Goal: Transaction & Acquisition: Purchase product/service

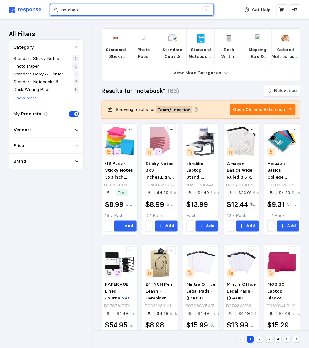
click at [115, 8] on input "notebook" at bounding box center [130, 9] width 138 height 11
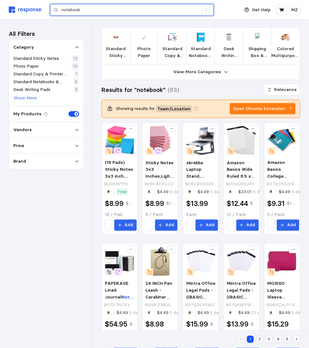
click at [115, 8] on input "notebook" at bounding box center [130, 9] width 138 height 11
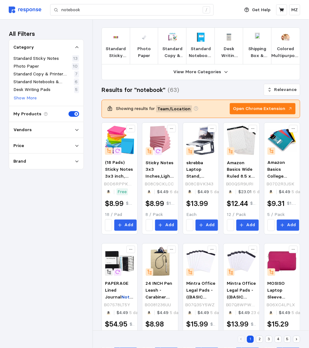
click at [24, 7] on img at bounding box center [25, 10] width 33 height 7
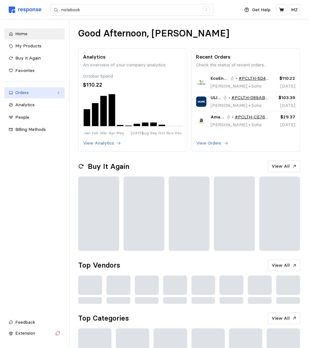
click at [35, 94] on div "Orders" at bounding box center [34, 92] width 39 height 7
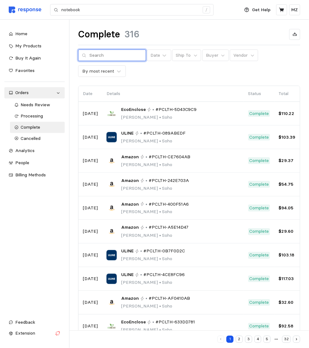
click at [103, 55] on input "text" at bounding box center [115, 55] width 53 height 11
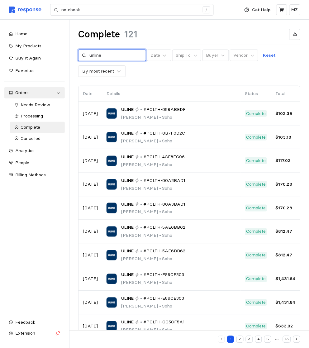
click at [93, 55] on input "unline" at bounding box center [115, 55] width 53 height 11
type input "uline"
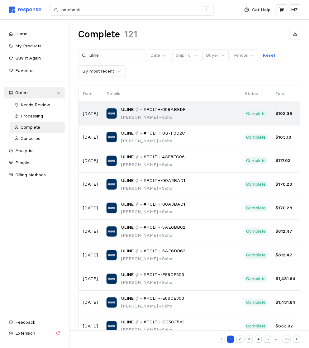
click at [142, 107] on div "ULINE • #PCLTH-089ABEDF" at bounding box center [153, 109] width 64 height 7
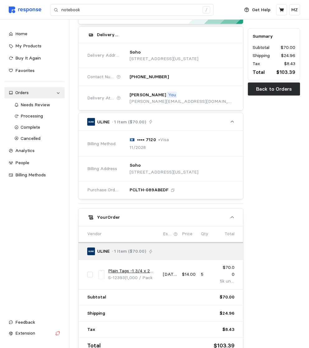
scroll to position [59, 0]
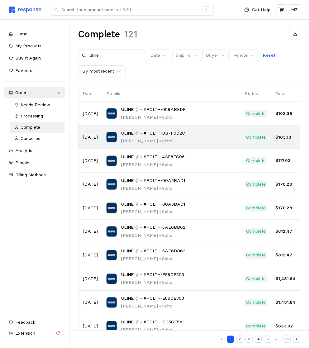
click at [133, 139] on p "Madeline Zwickl • Soho" at bounding box center [153, 141] width 64 height 7
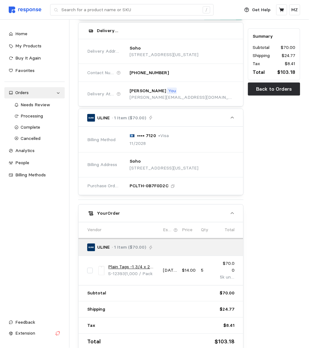
scroll to position [89, 0]
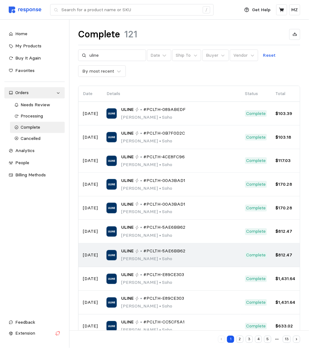
scroll to position [14, 0]
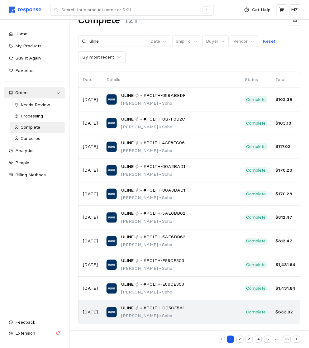
click at [220, 316] on div "ULINE • #PCLTH-CC5CF5A1 Madeline Zwickl • Soho" at bounding box center [172, 312] width 130 height 15
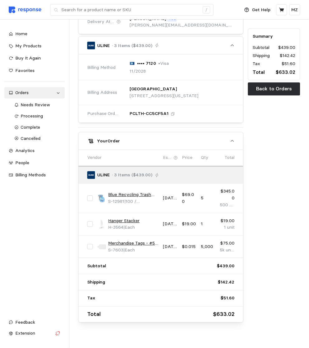
scroll to position [139, 0]
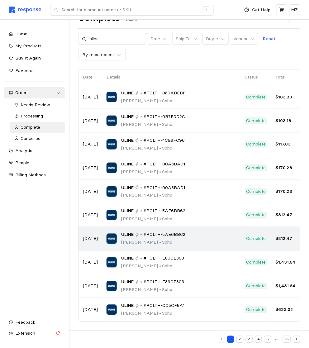
scroll to position [14, 0]
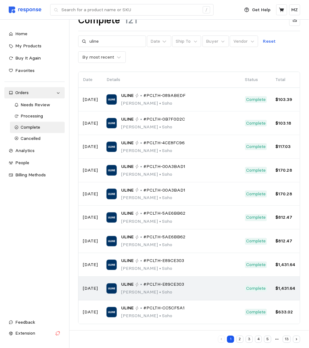
click at [226, 277] on td "ULINE • #PCLTH-E89CE303 Madeline Zwickl • Soho" at bounding box center [171, 289] width 139 height 24
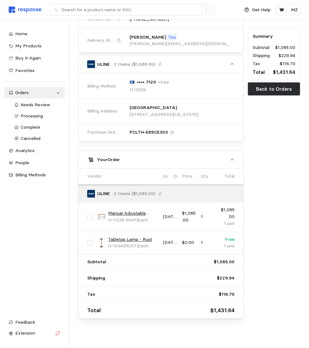
scroll to position [118, 0]
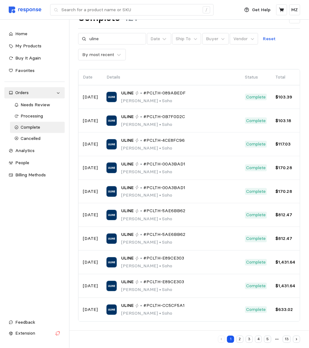
scroll to position [14, 0]
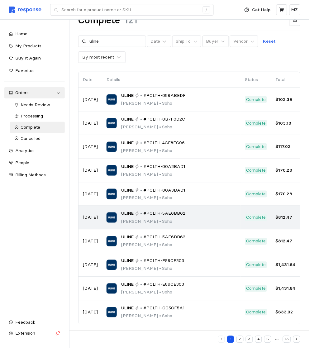
click at [201, 212] on div "ULINE • #PCLTH-5AE6BB62 Madeline Zwickl • Soho" at bounding box center [172, 217] width 130 height 15
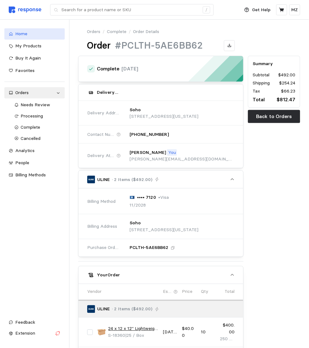
click at [21, 36] on span "Home" at bounding box center [21, 34] width 12 height 6
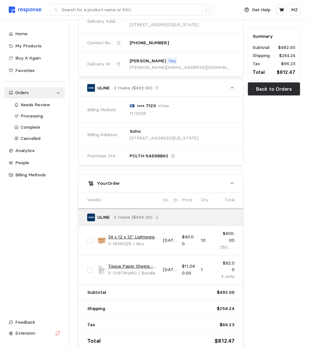
scroll to position [117, 0]
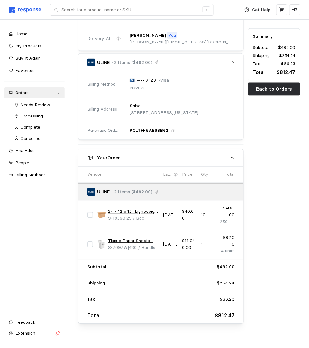
click at [99, 216] on img at bounding box center [101, 215] width 9 height 9
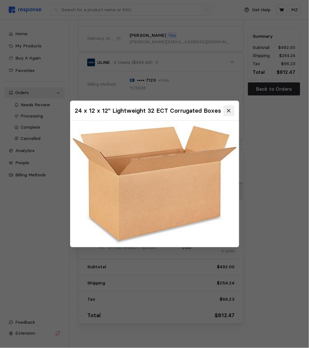
click at [226, 111] on button at bounding box center [228, 110] width 11 height 11
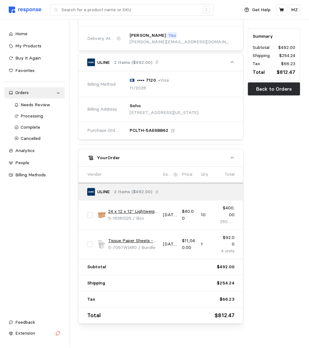
click at [117, 212] on link "24 x 12 x 12" Lightweight 32 ECT Corrugated Boxes" at bounding box center [133, 211] width 50 height 7
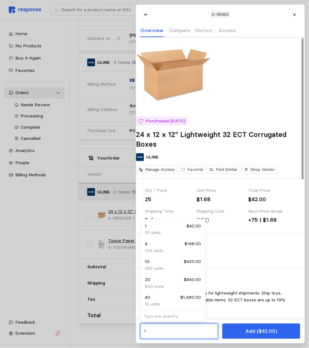
click at [171, 331] on input "1" at bounding box center [179, 331] width 70 height 11
click at [162, 253] on p "100 units" at bounding box center [154, 251] width 18 height 7
type input "4"
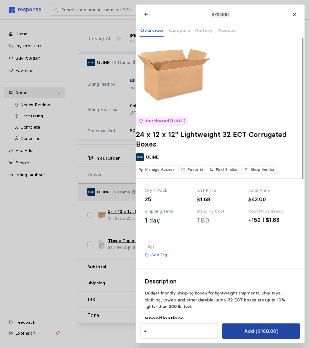
click at [268, 333] on p "Add ($168.00)" at bounding box center [261, 331] width 34 height 8
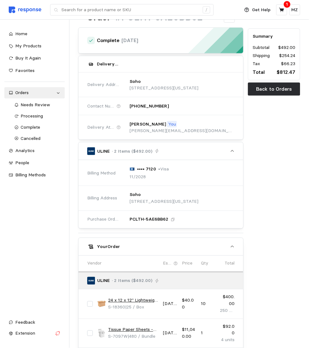
scroll to position [0, 0]
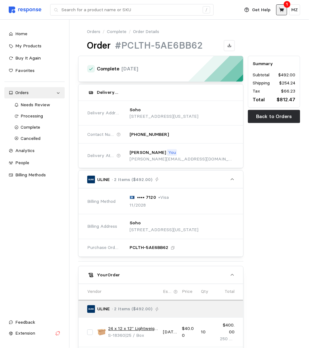
click at [284, 8] on icon at bounding box center [281, 9] width 5 height 4
click at [284, 13] on button at bounding box center [281, 9] width 11 height 11
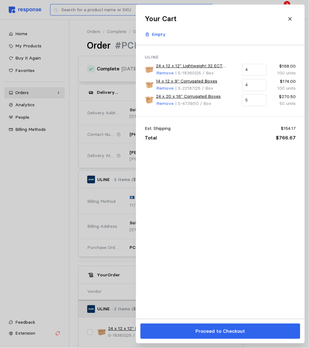
drag, startPoint x: 75, startPoint y: 32, endPoint x: 86, endPoint y: 16, distance: 19.9
click at [76, 32] on div at bounding box center [154, 174] width 309 height 348
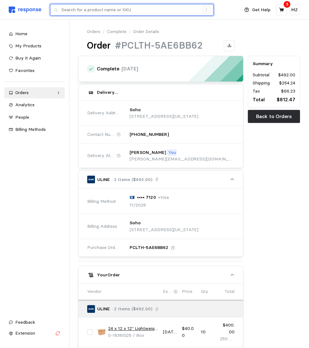
click at [87, 12] on input "text" at bounding box center [130, 9] width 138 height 11
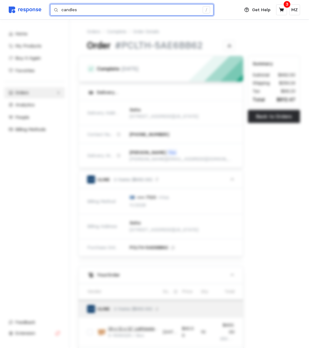
type input "candles"
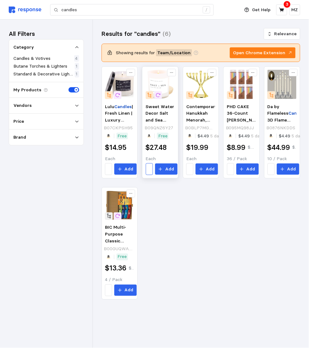
click at [149, 170] on div "1" at bounding box center [149, 169] width 7 height 12
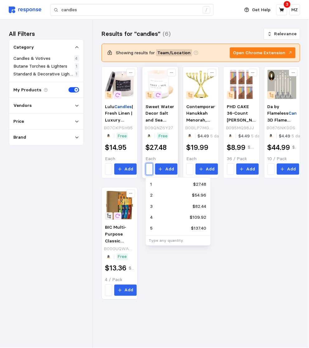
scroll to position [0, 2]
click at [162, 215] on div "4 $109.92" at bounding box center [178, 217] width 56 height 7
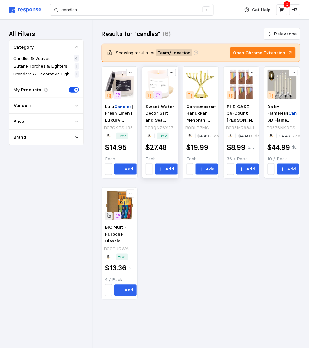
click at [160, 96] on icon at bounding box center [158, 96] width 6 height 6
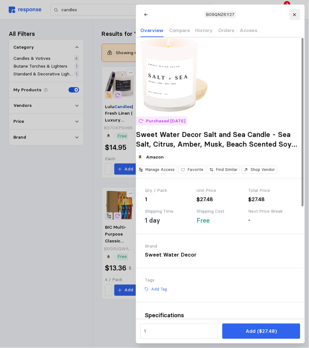
click at [296, 14] on icon at bounding box center [294, 14] width 4 height 4
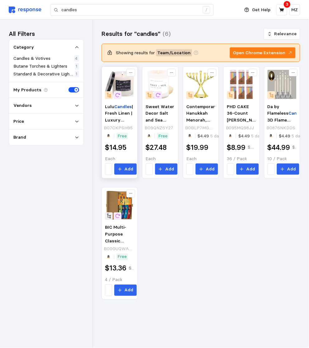
click at [124, 85] on img at bounding box center [119, 84] width 29 height 29
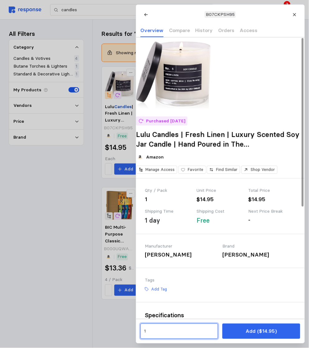
click at [202, 330] on input "1" at bounding box center [179, 331] width 70 height 11
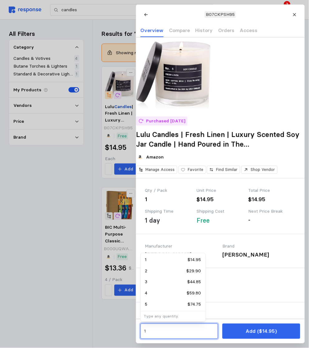
click at [190, 305] on p "$74.75" at bounding box center [194, 304] width 13 height 7
type input "5"
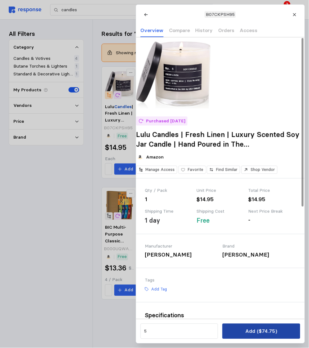
click at [252, 332] on p "Add ($74.75)" at bounding box center [261, 331] width 32 height 8
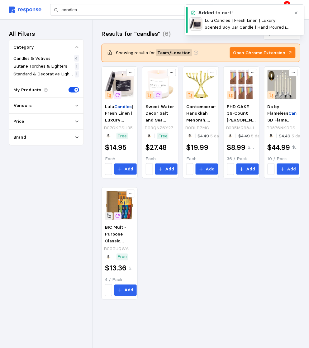
click at [198, 244] on div "Lulu Candles | Fresh Linen | Luxury Scented Soy Jar Candle | Hand Poured in The…" at bounding box center [201, 182] width 199 height 233
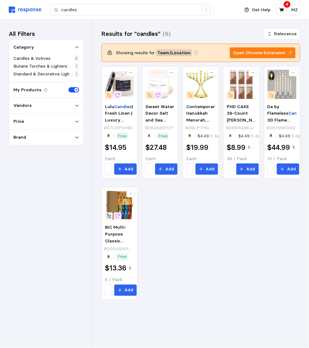
click at [288, 7] on p "4" at bounding box center [287, 4] width 3 height 7
click at [285, 7] on button at bounding box center [281, 9] width 11 height 11
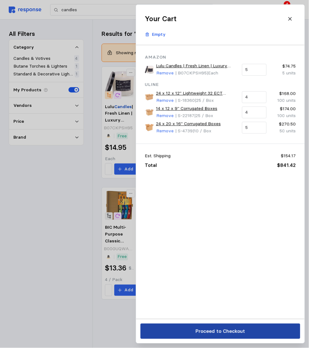
click at [220, 331] on p "Proceed to Checkout" at bounding box center [220, 331] width 50 height 8
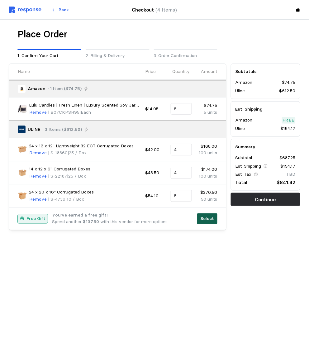
click at [209, 221] on p "Select" at bounding box center [207, 219] width 14 height 7
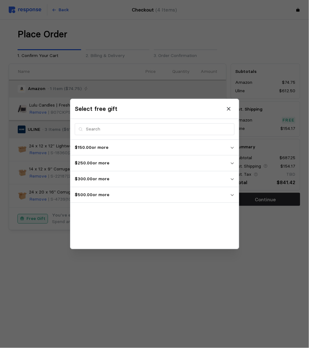
click at [107, 195] on p "$500.00 or more" at bounding box center [152, 195] width 155 height 7
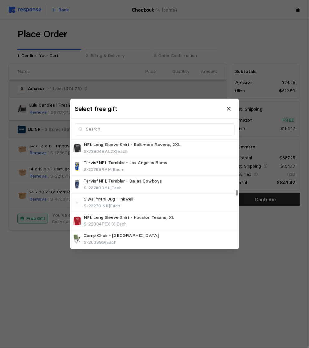
scroll to position [1062, 0]
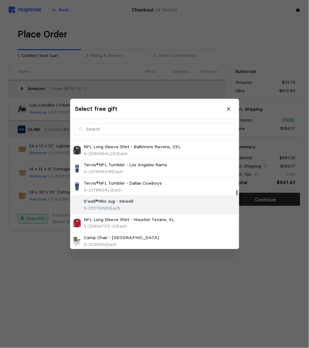
click at [105, 200] on p "S'well®Mini Jug - Inkwell" at bounding box center [109, 201] width 50 height 7
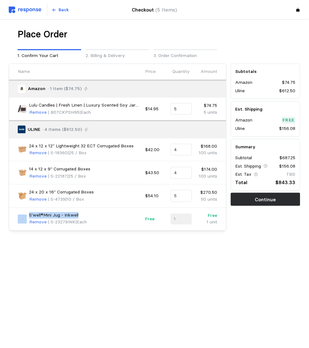
drag, startPoint x: 85, startPoint y: 216, endPoint x: 25, endPoint y: 215, distance: 59.8
click at [25, 215] on div "S'well®Mini Jug - Inkwell Remove | S-23279INK | Each" at bounding box center [79, 219] width 123 height 14
copy div "S'well®Mini Jug - Inkwell"
click at [23, 217] on img at bounding box center [22, 219] width 9 height 9
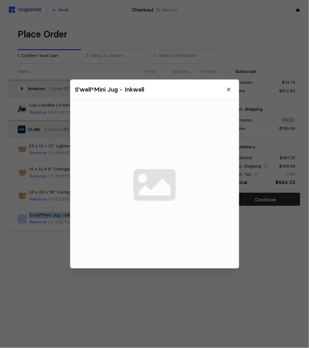
drag, startPoint x: 224, startPoint y: 89, endPoint x: 217, endPoint y: 93, distance: 8.0
click at [224, 89] on button at bounding box center [228, 89] width 11 height 11
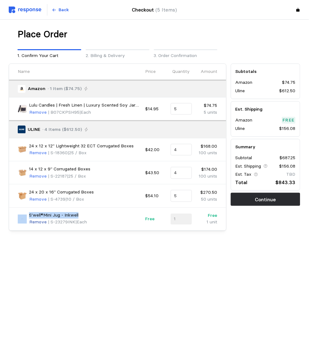
click at [42, 222] on p "Remove" at bounding box center [37, 222] width 17 height 7
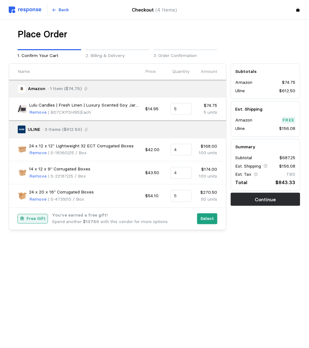
click at [42, 216] on p "Free Gift" at bounding box center [35, 219] width 19 height 7
click at [40, 220] on p "Free Gift" at bounding box center [35, 219] width 19 height 7
click at [212, 219] on p "Select" at bounding box center [207, 219] width 14 height 7
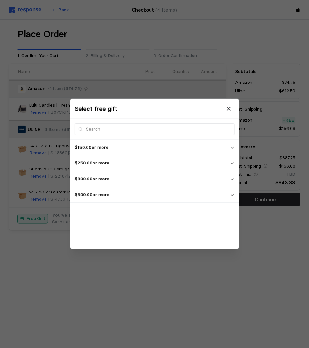
click at [118, 185] on button "$300.00 or more" at bounding box center [154, 179] width 169 height 16
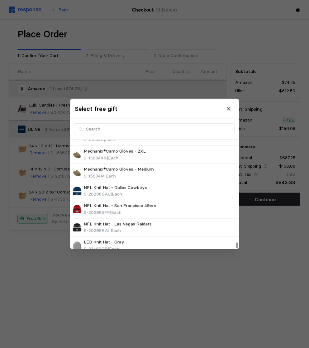
scroll to position [3023, 0]
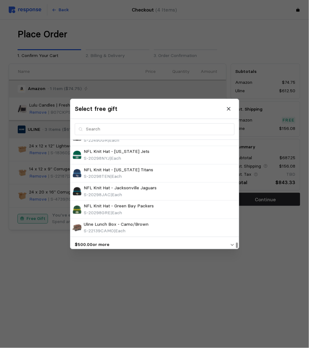
click at [88, 241] on p "$500.00 or more" at bounding box center [152, 244] width 155 height 7
click at [227, 108] on icon at bounding box center [229, 109] width 6 height 6
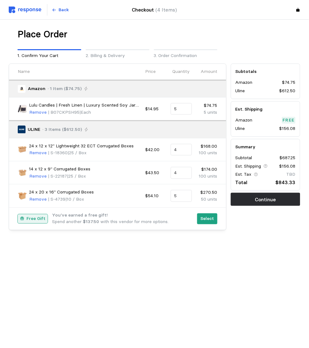
click at [38, 217] on p "Free Gift" at bounding box center [35, 219] width 19 height 7
click at [206, 219] on p "Select" at bounding box center [207, 219] width 14 height 7
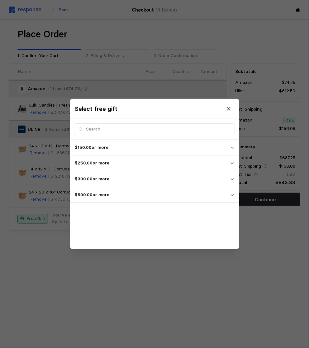
click at [101, 162] on p "$250.00 or more" at bounding box center [152, 163] width 155 height 7
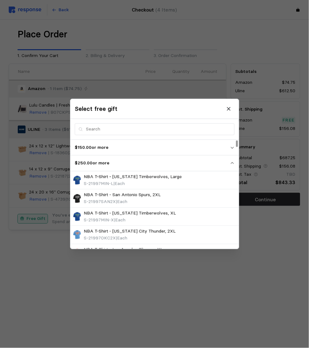
click at [208, 255] on div at bounding box center [154, 174] width 309 height 348
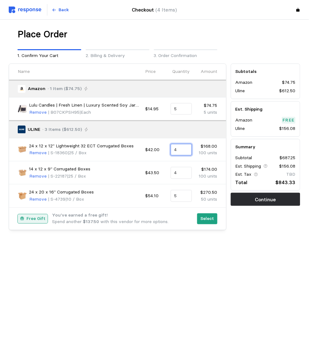
click at [178, 151] on input "4" at bounding box center [181, 149] width 14 height 11
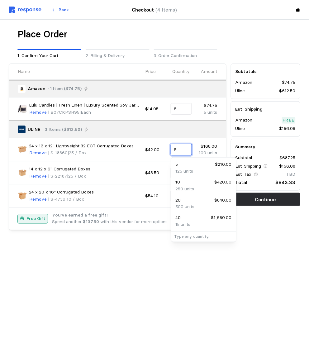
type input "5"
click at [207, 172] on div "125 units" at bounding box center [204, 171] width 56 height 7
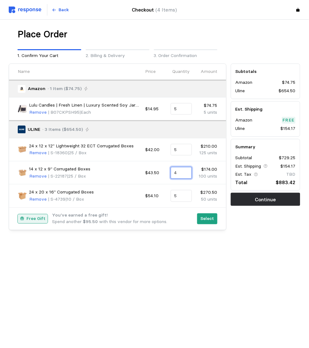
click at [177, 174] on input "4" at bounding box center [181, 172] width 14 height 11
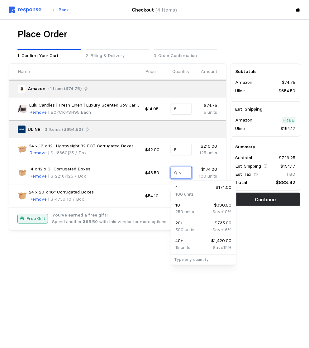
type input "5"
type input "3"
type input "4"
click at [194, 188] on div "4 $174.00" at bounding box center [204, 187] width 56 height 7
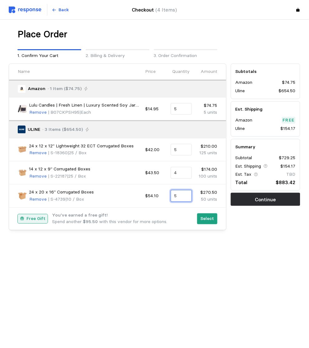
click at [187, 198] on input "5" at bounding box center [181, 195] width 14 height 11
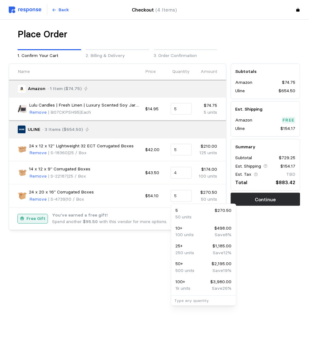
click at [124, 253] on div "Place Order 1. Confirm Your Cart 2. Billing & Delivery 3. Order Confirmation Na…" at bounding box center [155, 142] width 292 height 228
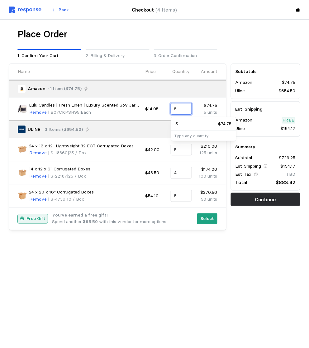
click at [183, 111] on input "5" at bounding box center [181, 108] width 14 height 11
click at [195, 123] on div "10 $149.50" at bounding box center [204, 124] width 56 height 7
click at [178, 107] on input "10" at bounding box center [181, 108] width 14 height 11
type input "5"
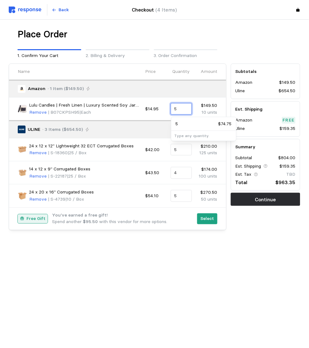
click at [181, 123] on div "5 $74.75" at bounding box center [204, 124] width 56 height 7
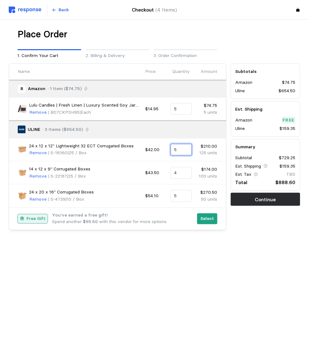
click at [181, 151] on input "5" at bounding box center [181, 149] width 14 height 11
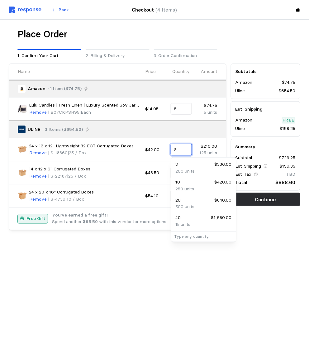
click at [183, 166] on div "8 $336.00" at bounding box center [204, 164] width 56 height 7
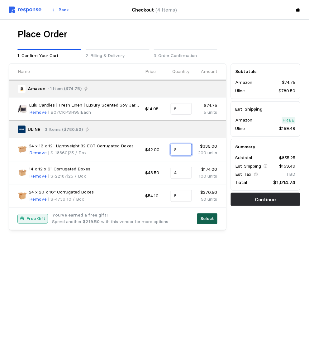
type input "8"
click at [207, 216] on p "Select" at bounding box center [207, 219] width 14 height 7
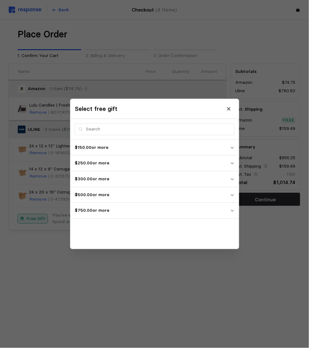
click at [80, 210] on p "$750.00 or more" at bounding box center [152, 210] width 155 height 7
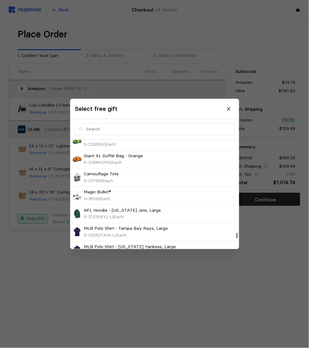
scroll to position [5668, 0]
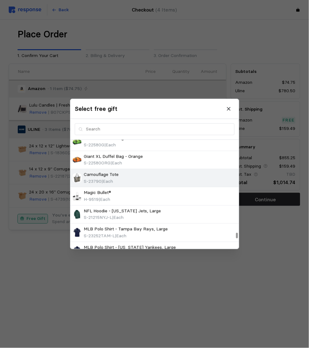
click at [77, 174] on img at bounding box center [77, 178] width 9 height 9
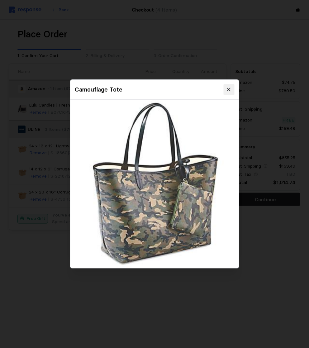
click at [228, 88] on icon at bounding box center [228, 89] width 3 height 3
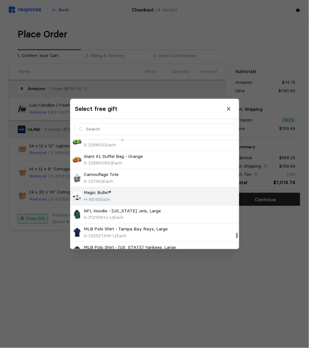
click at [75, 192] on img at bounding box center [77, 196] width 9 height 9
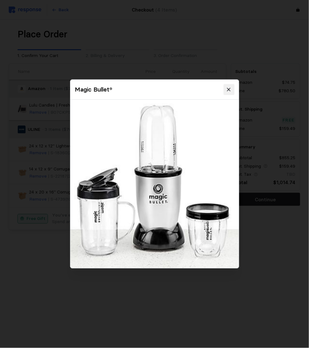
click at [233, 87] on button at bounding box center [228, 89] width 11 height 11
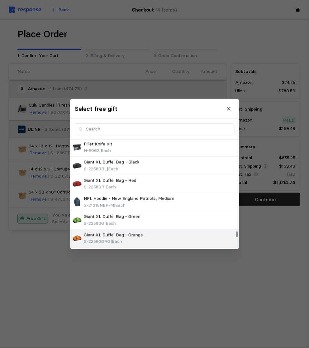
scroll to position [5589, 0]
click at [78, 235] on img at bounding box center [77, 239] width 9 height 9
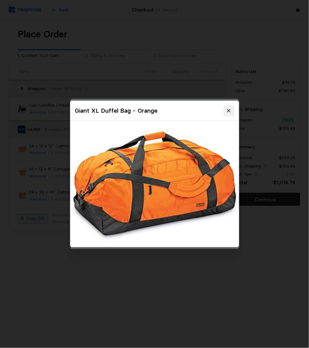
click at [229, 110] on icon at bounding box center [228, 110] width 3 height 3
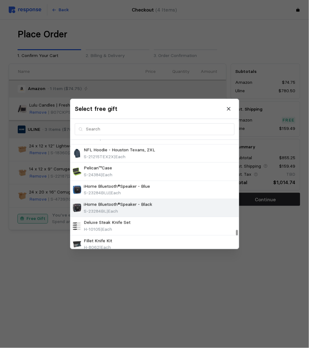
scroll to position [5487, 0]
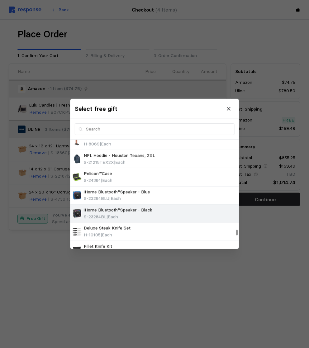
click at [78, 209] on img at bounding box center [77, 213] width 9 height 9
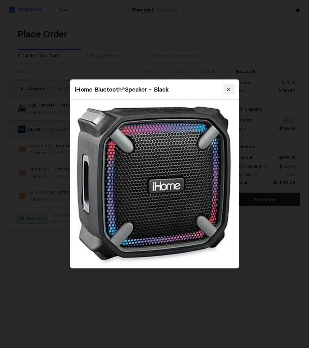
click at [231, 92] on icon at bounding box center [229, 90] width 6 height 6
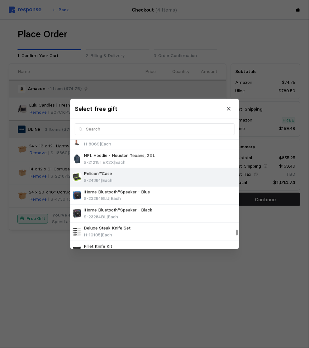
click at [78, 173] on img at bounding box center [77, 177] width 9 height 9
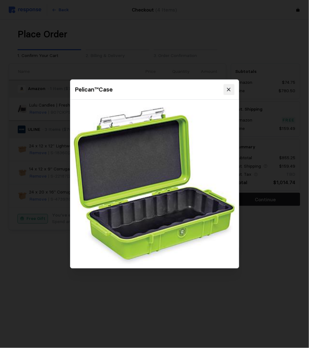
click at [233, 88] on button at bounding box center [228, 89] width 11 height 11
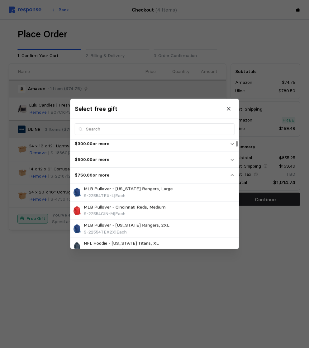
scroll to position [0, 0]
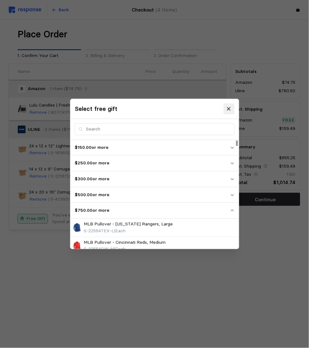
click at [233, 108] on button at bounding box center [228, 108] width 11 height 11
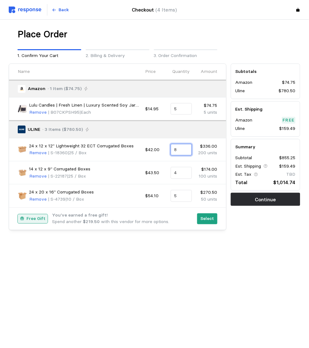
click at [183, 149] on input "8" at bounding box center [181, 149] width 14 height 11
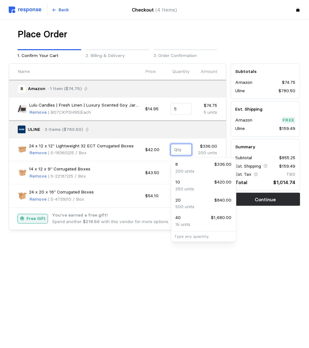
type input "4"
click at [195, 170] on div "125 units" at bounding box center [204, 171] width 56 height 7
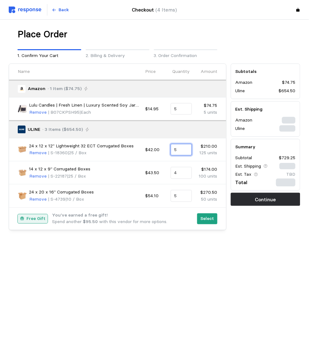
type input "5"
click at [177, 245] on div "Place Order 1. Confirm Your Cart 2. Billing & Delivery 3. Order Confirmation Na…" at bounding box center [155, 142] width 292 height 228
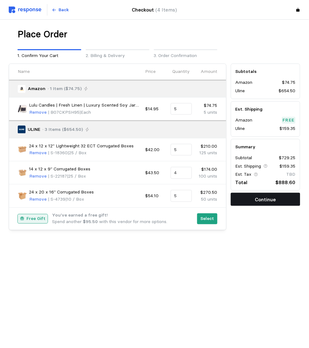
click at [259, 200] on p "Continue" at bounding box center [265, 200] width 21 height 8
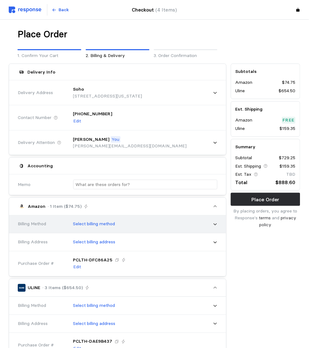
click at [111, 221] on p "Select billing method" at bounding box center [94, 224] width 42 height 7
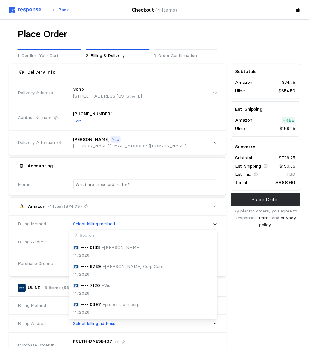
click at [102, 286] on p "• Visa" at bounding box center [107, 286] width 11 height 7
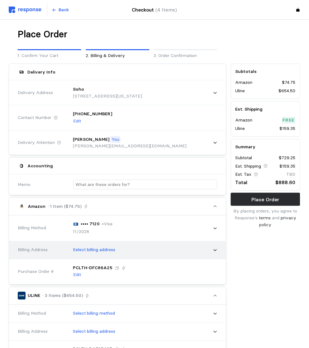
click at [103, 250] on p "Select billing address" at bounding box center [94, 250] width 42 height 7
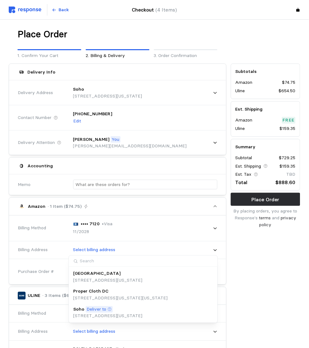
click at [99, 310] on p "Deliver to" at bounding box center [97, 309] width 20 height 7
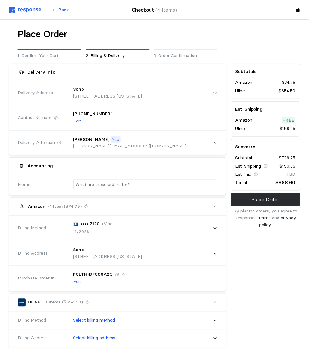
click at [275, 268] on div "Subtotals Amazon $74.75 Uline $654.50 Est. Shipping Amazon Free Uline $159.35 S…" at bounding box center [266, 345] width 74 height 568
click at [260, 201] on p "Place Order" at bounding box center [266, 200] width 28 height 8
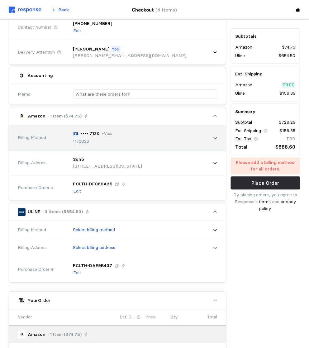
scroll to position [92, 0]
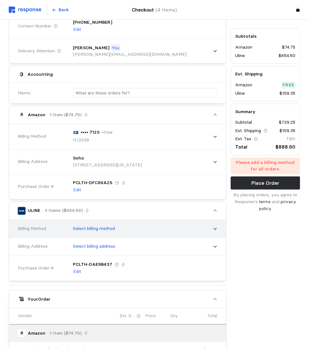
click at [113, 227] on p "Select billing method" at bounding box center [94, 229] width 42 height 7
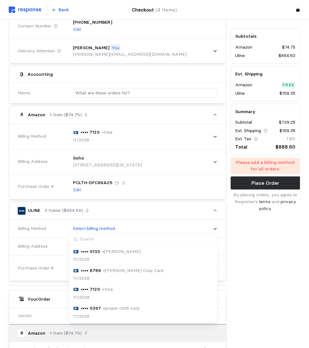
click at [98, 288] on div "•••• 7120 • Visa" at bounding box center [93, 289] width 40 height 7
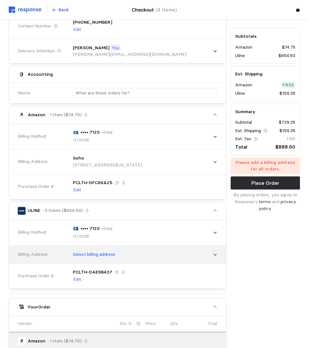
click at [103, 254] on p "Select billing address" at bounding box center [94, 254] width 42 height 7
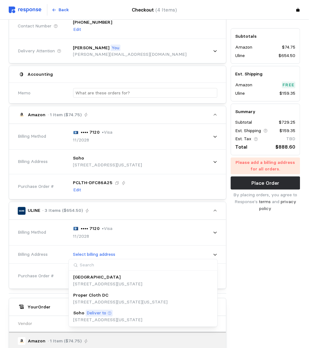
click at [92, 315] on p "Deliver to" at bounding box center [97, 313] width 20 height 7
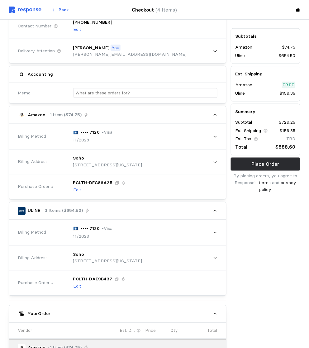
click at [247, 238] on div "Subtotals Amazon $74.75 Uline $654.50 Est. Shipping Amazon Free Uline $159.35 S…" at bounding box center [266, 261] width 74 height 582
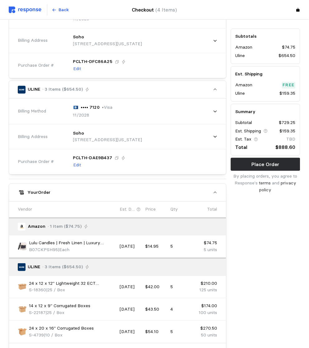
scroll to position [234, 0]
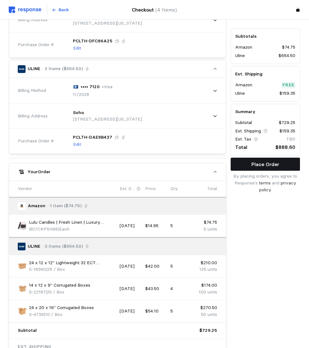
click at [259, 165] on p "Place Order" at bounding box center [266, 164] width 28 height 8
